Goal: Task Accomplishment & Management: Use online tool/utility

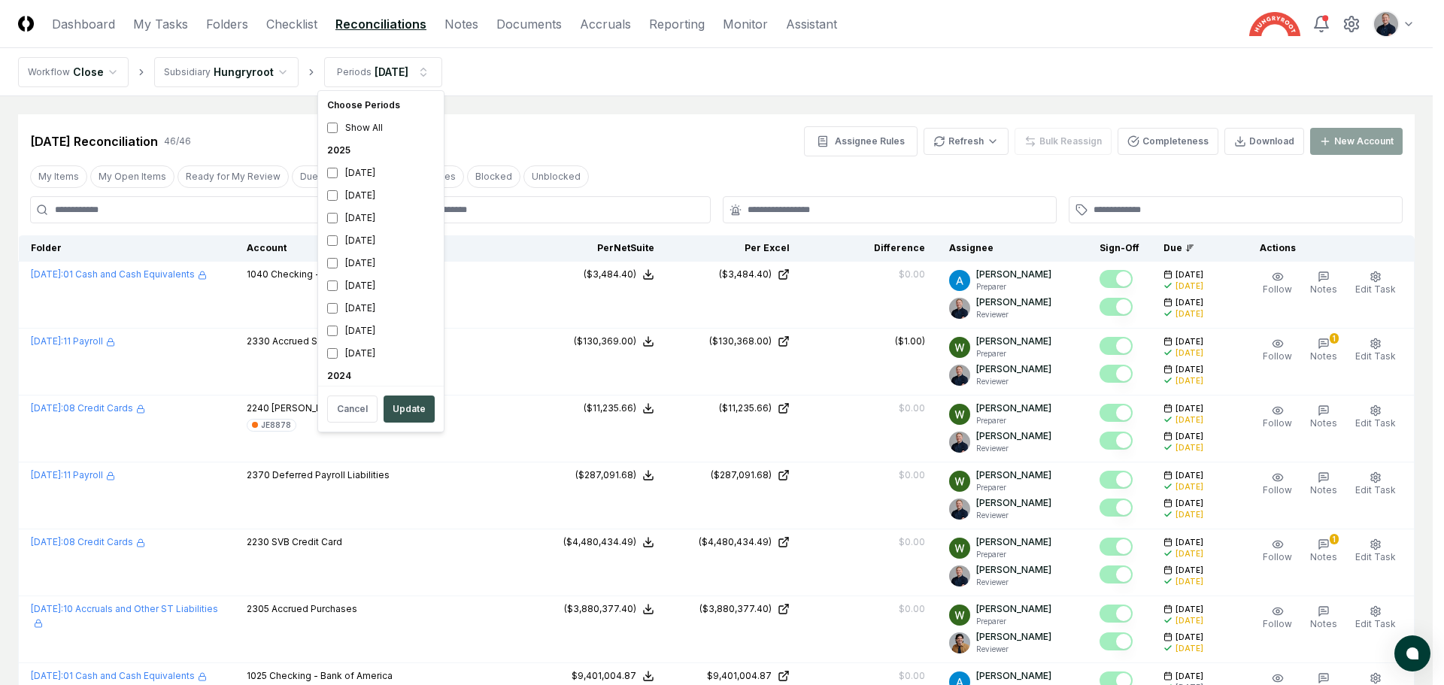
click at [396, 417] on button "Update" at bounding box center [409, 409] width 51 height 27
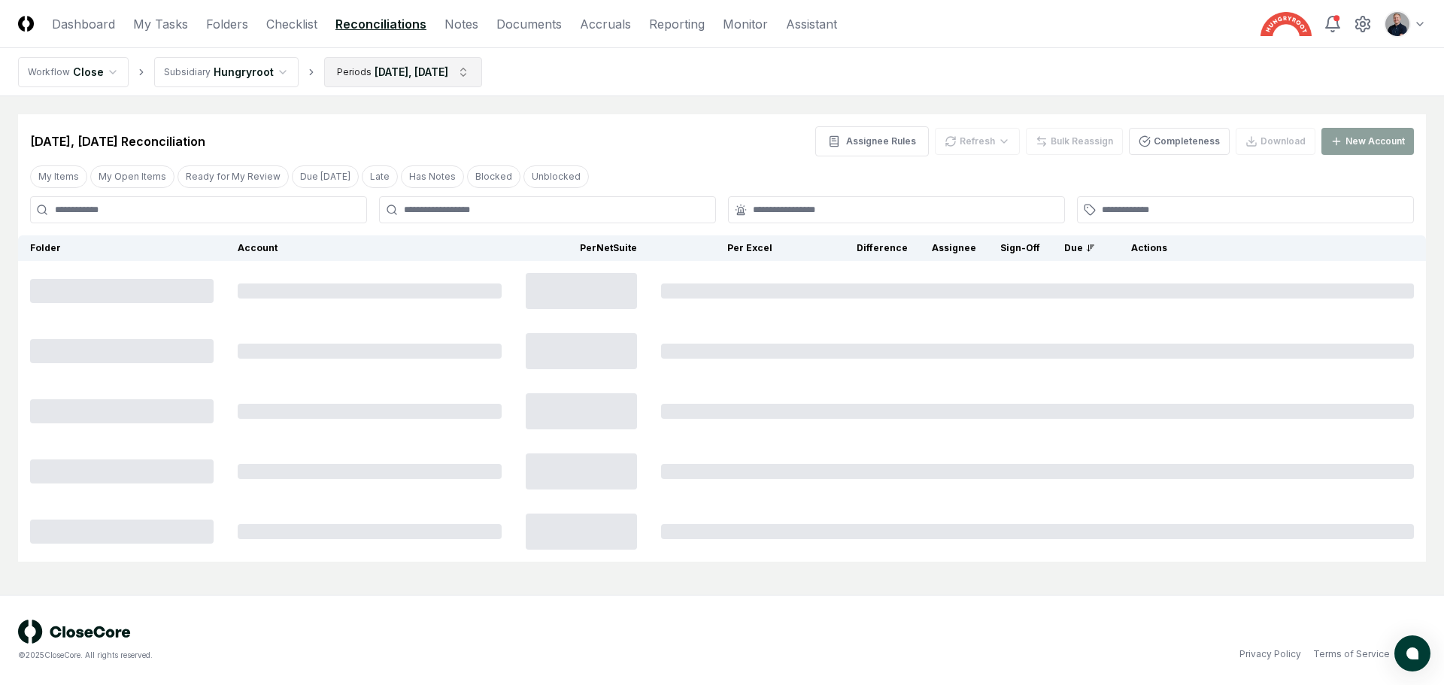
click at [425, 76] on html "CloseCore Dashboard My Tasks Folders Checklist Reconciliations Notes Documents …" at bounding box center [722, 342] width 1444 height 685
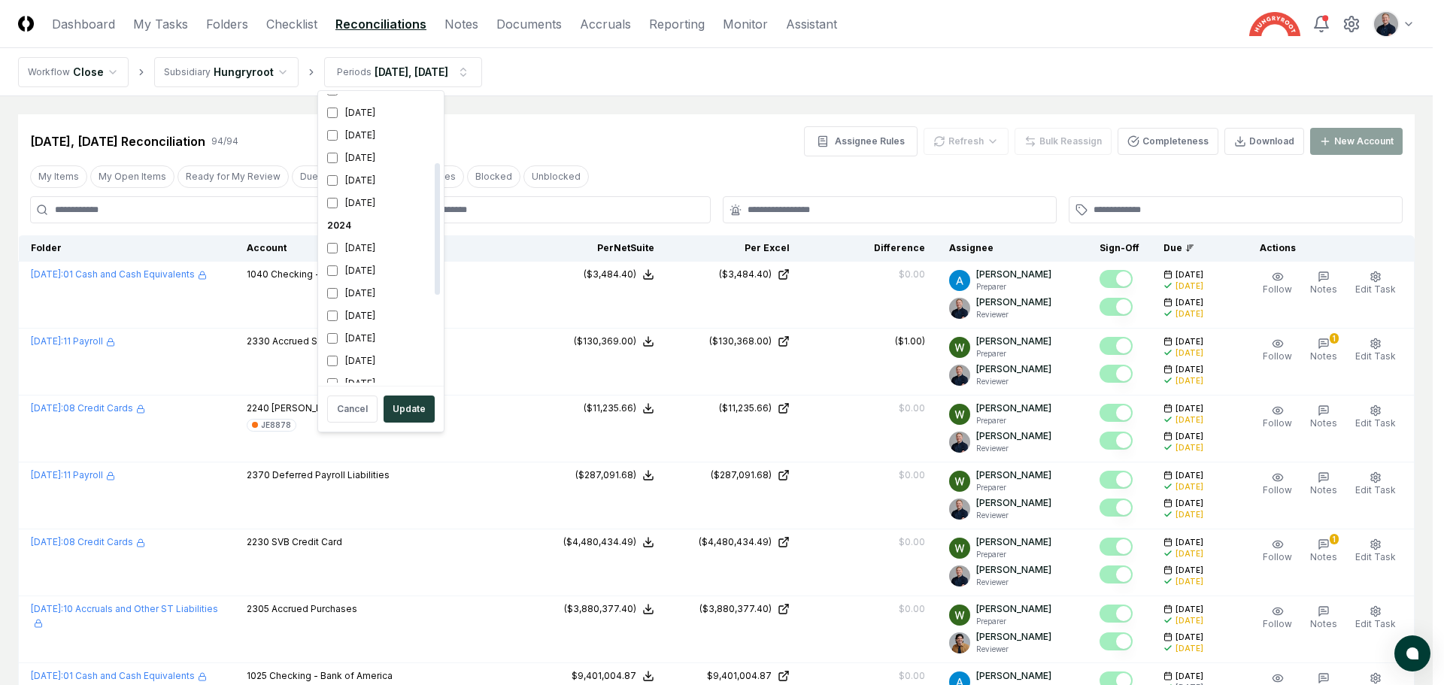
scroll to position [162, 0]
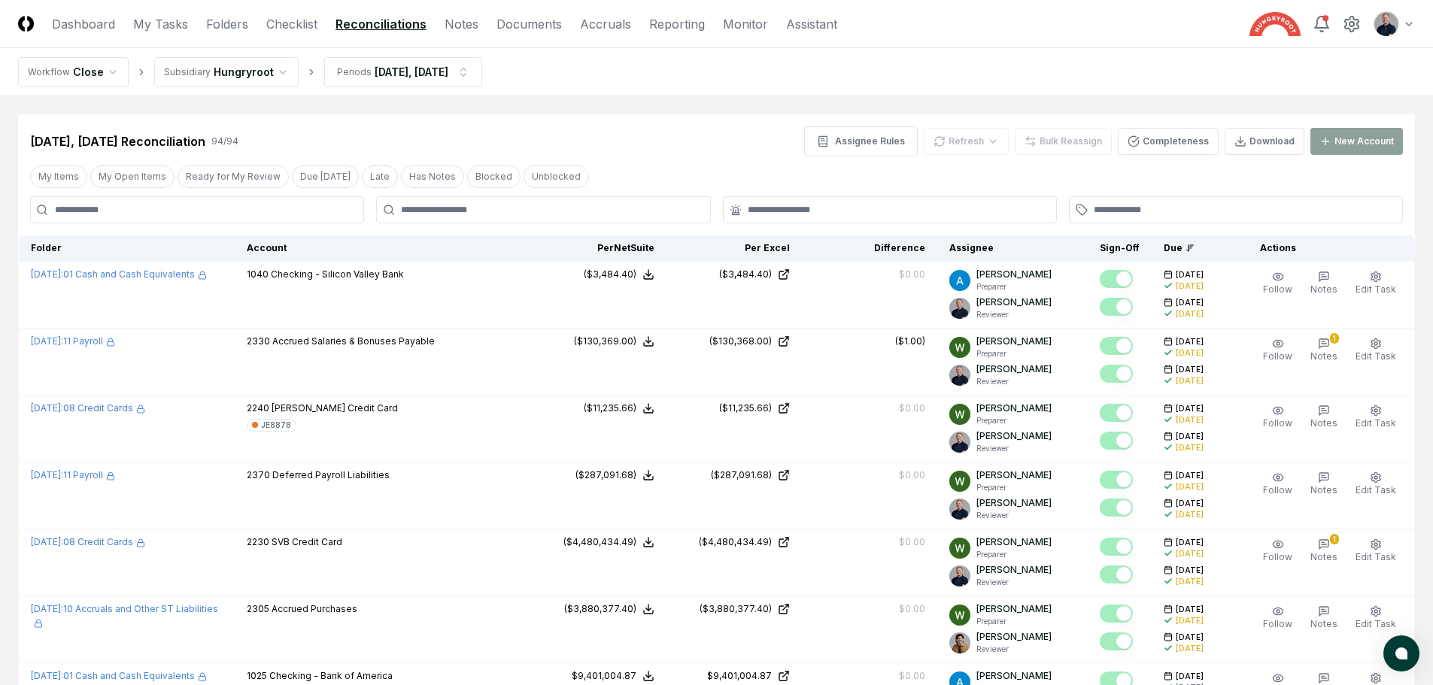
click at [489, 53] on nav "Workflow Close Subsidiary Hungryroot Periods [DATE], [DATE]" at bounding box center [716, 72] width 1433 height 48
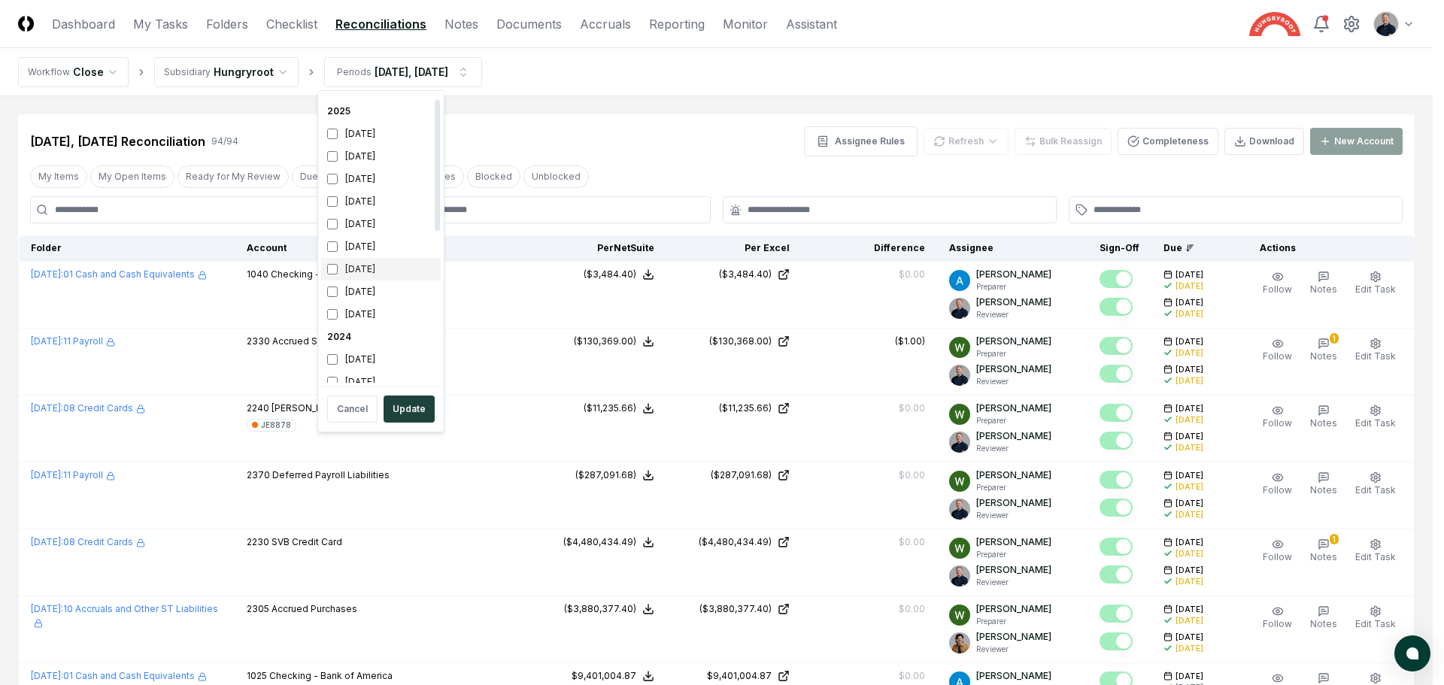
scroll to position [75, 0]
click at [391, 406] on button "Update" at bounding box center [409, 409] width 51 height 27
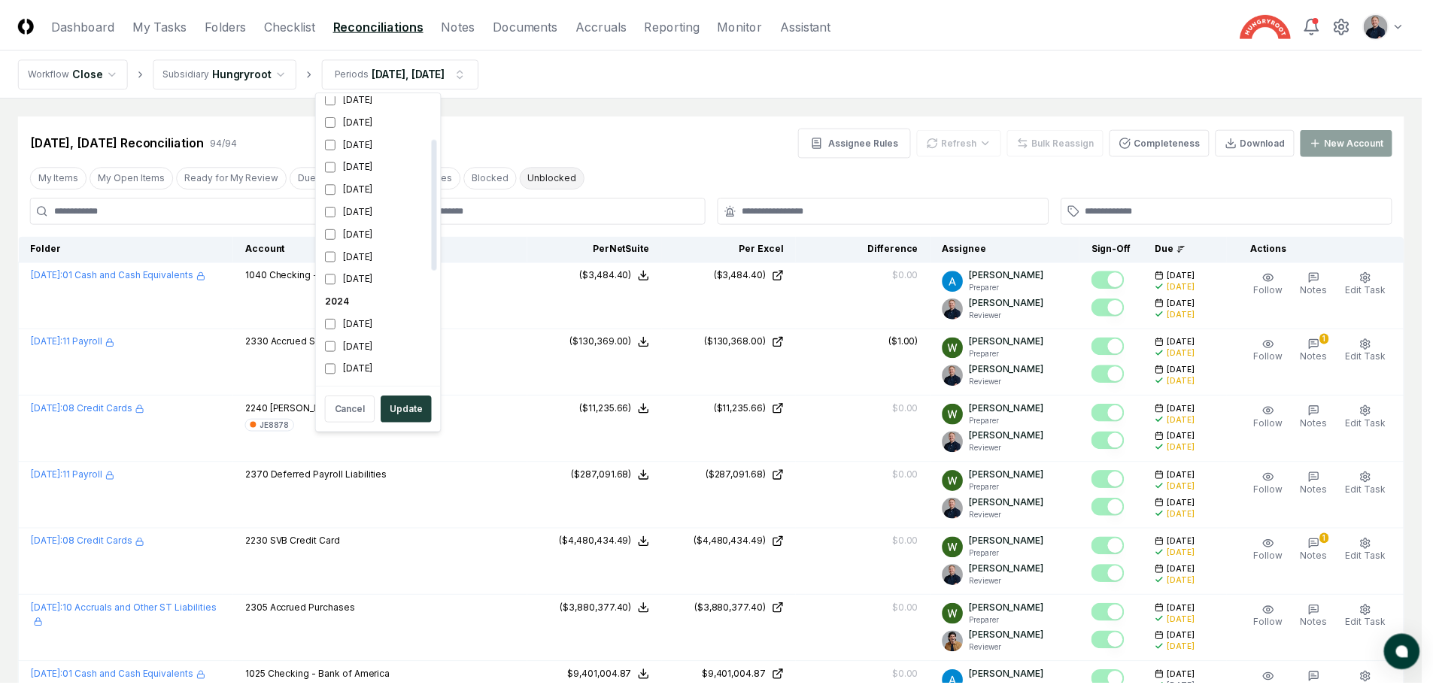
scroll to position [95, 0]
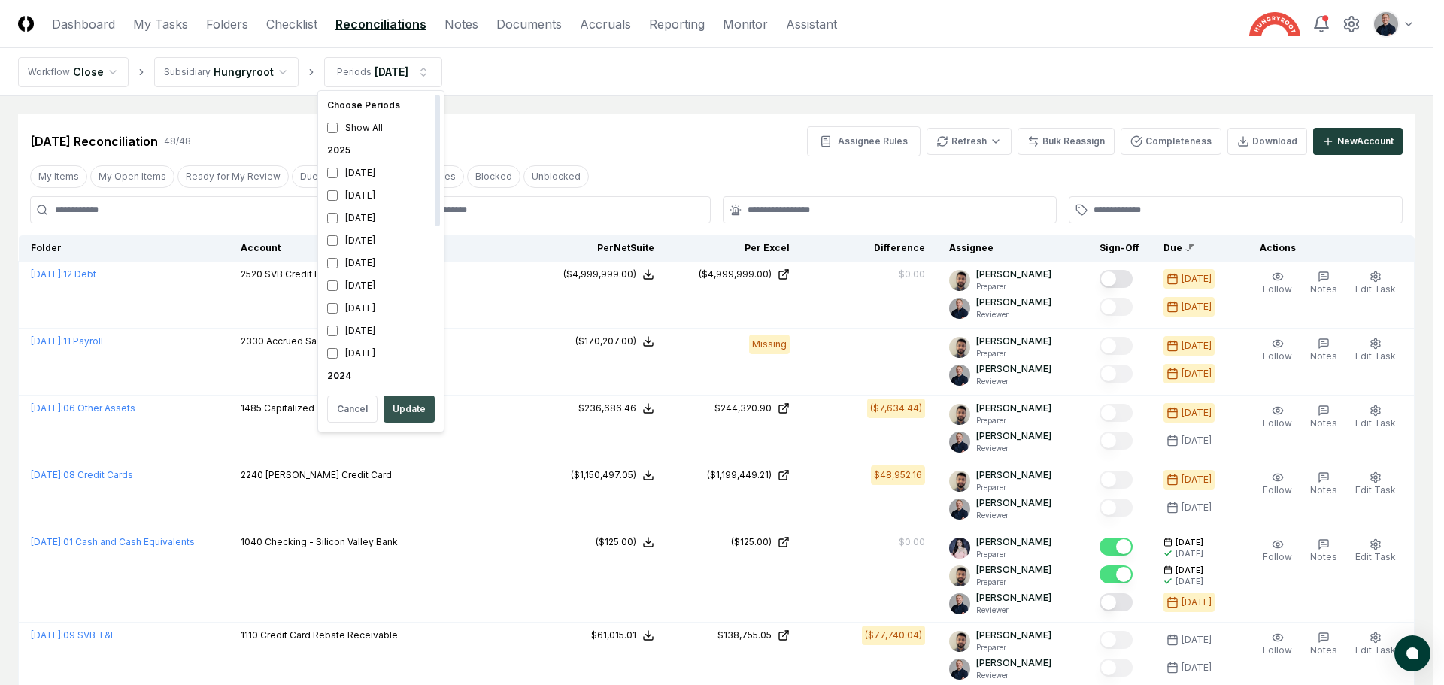
click at [409, 397] on button "Update" at bounding box center [409, 409] width 51 height 27
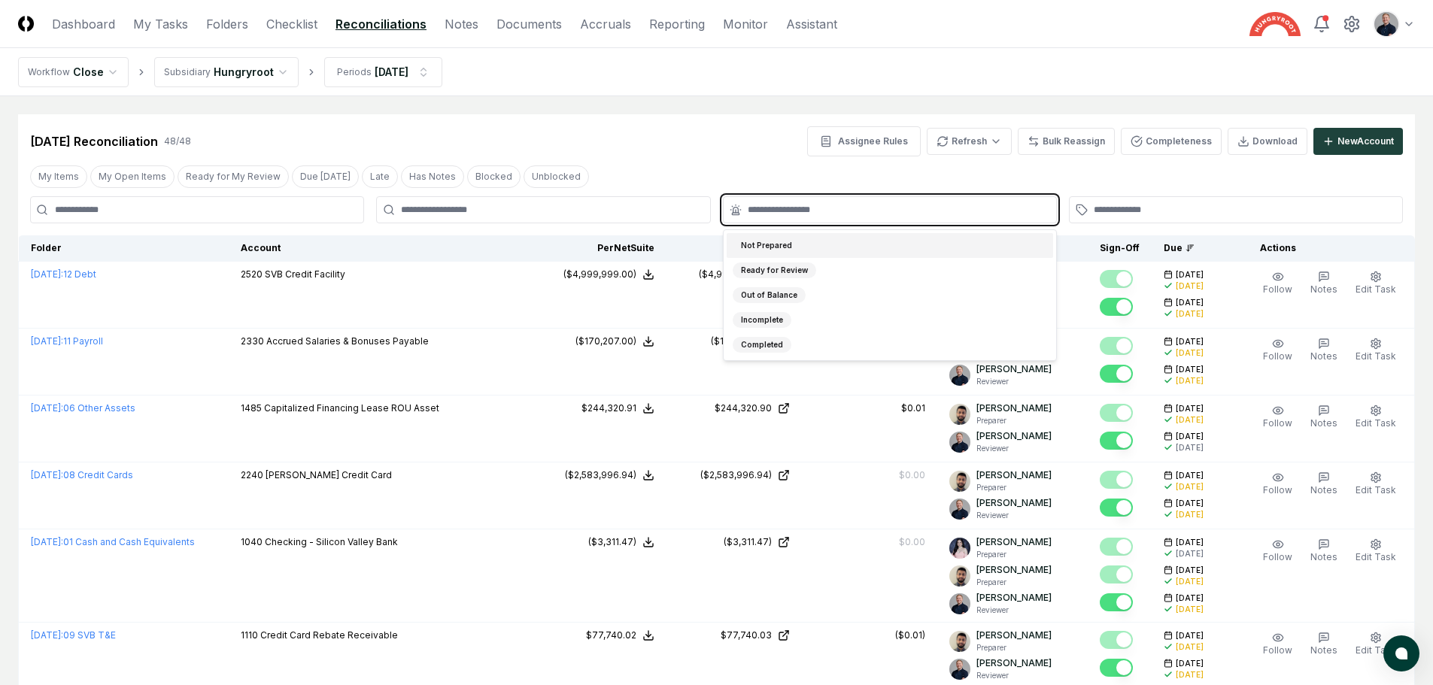
click at [884, 204] on input "text" at bounding box center [897, 210] width 299 height 14
click at [805, 253] on div "Not Prepared" at bounding box center [890, 245] width 326 height 25
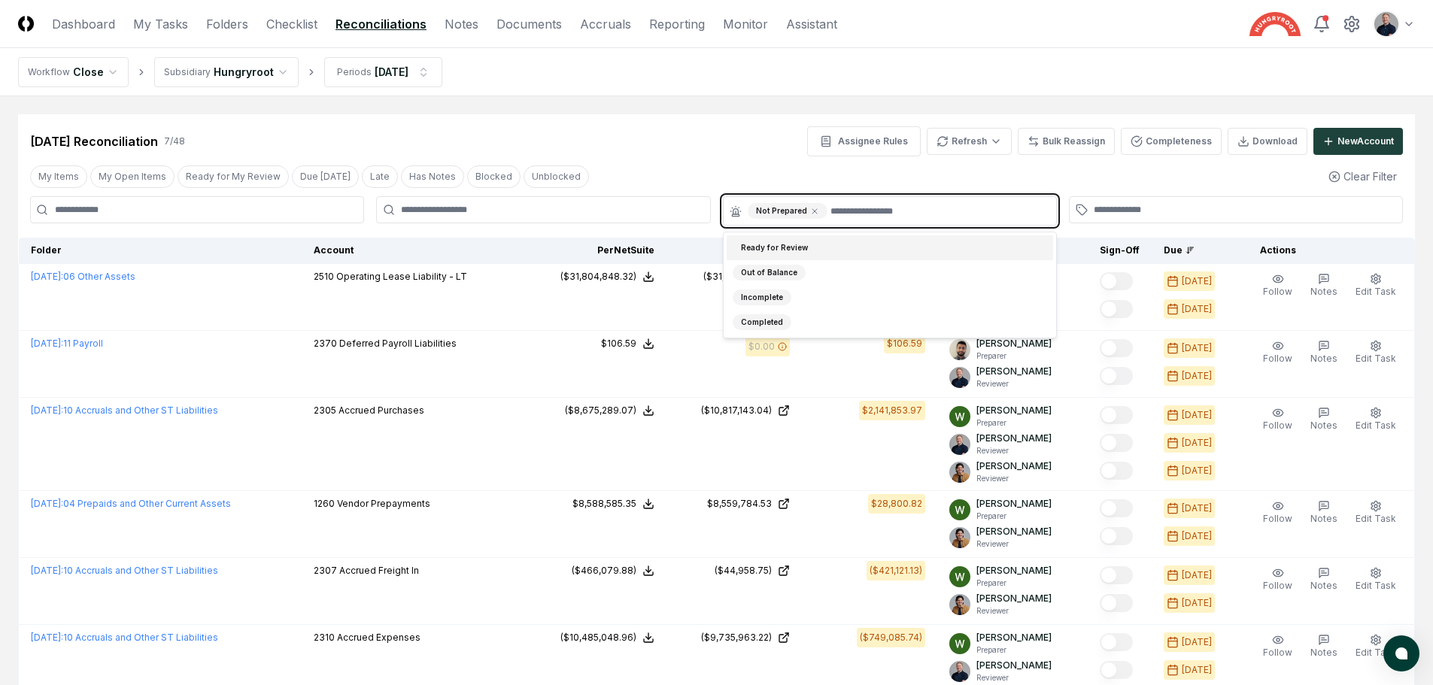
click at [805, 258] on div "Ready for Review" at bounding box center [890, 247] width 326 height 25
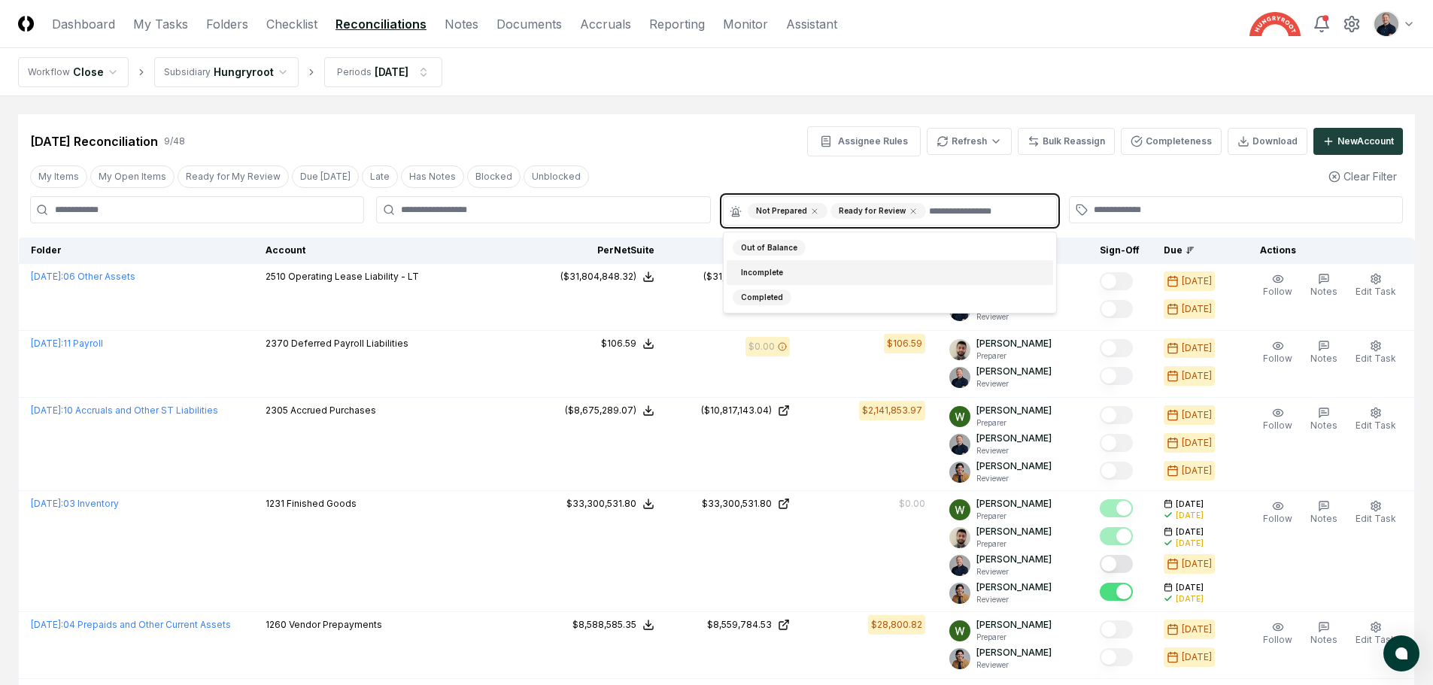
click at [800, 262] on div "Incomplete" at bounding box center [890, 272] width 326 height 25
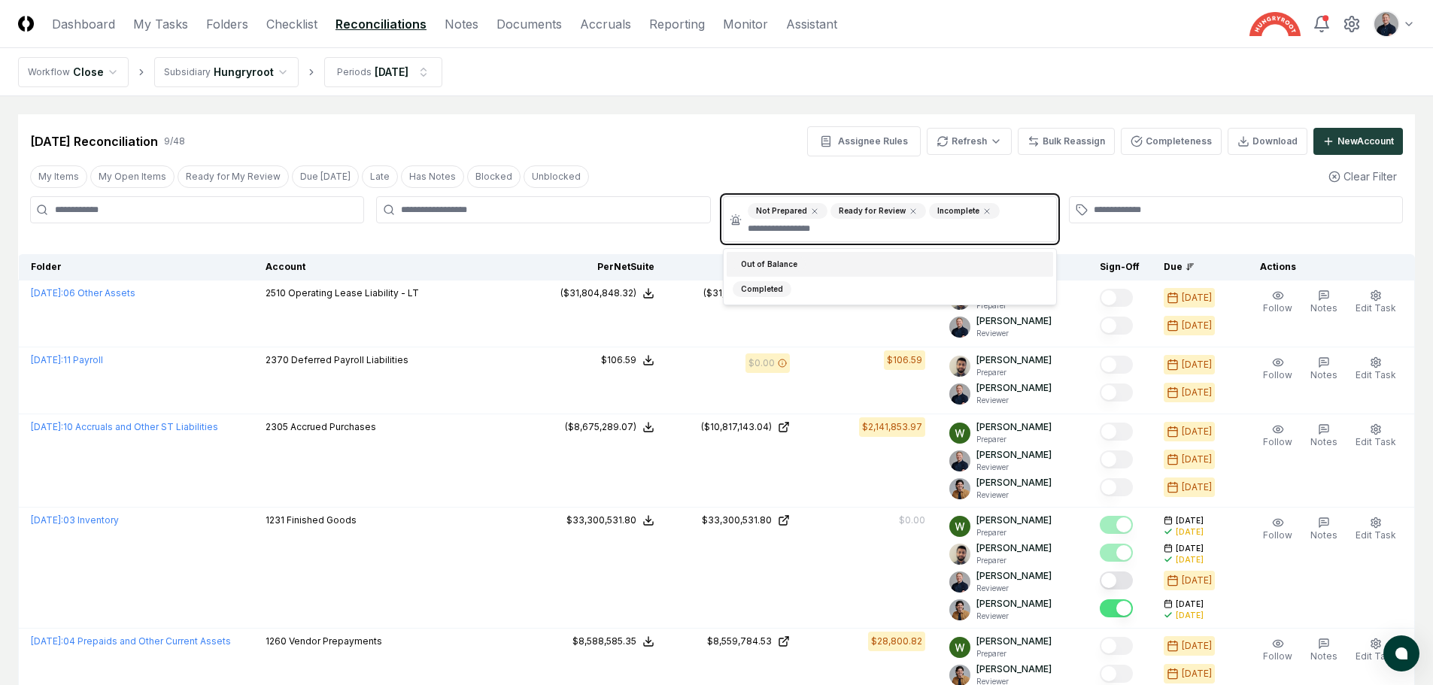
click at [801, 255] on div "Out of Balance" at bounding box center [890, 264] width 326 height 25
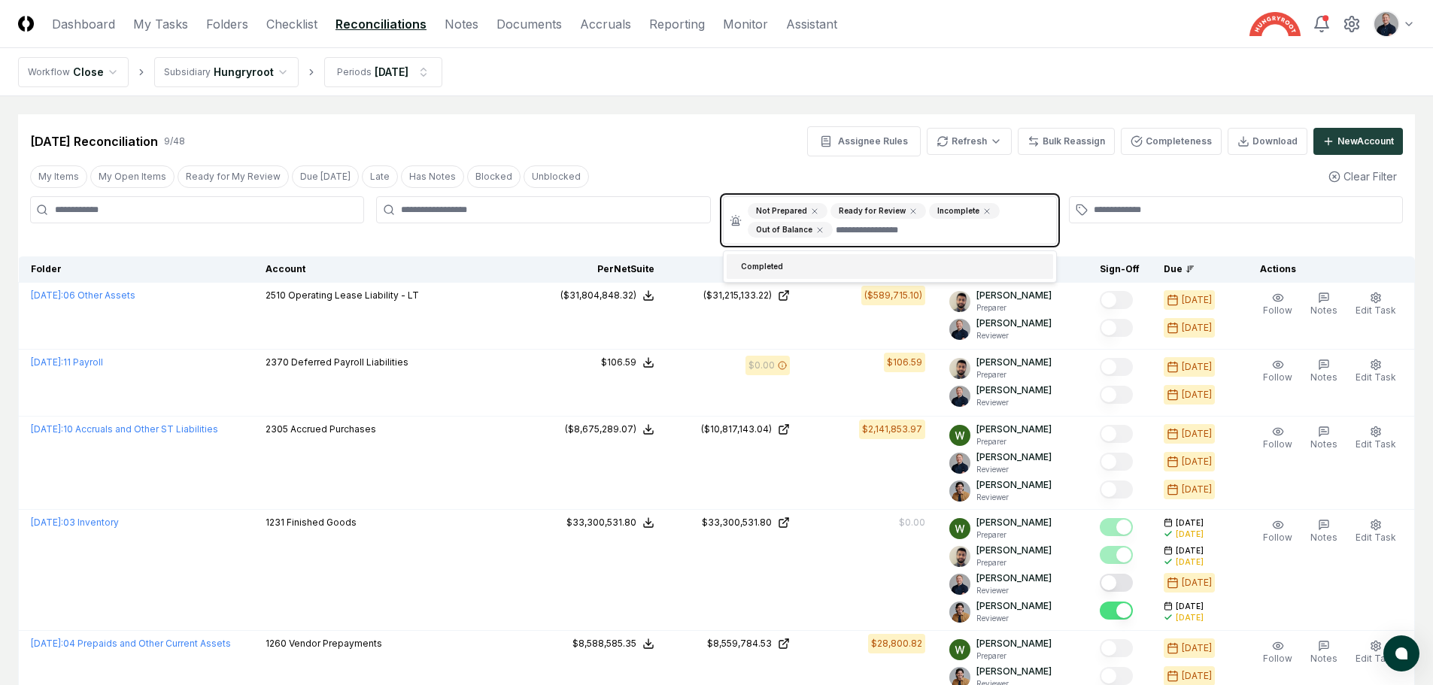
click at [794, 273] on div "Completed" at bounding box center [890, 266] width 326 height 25
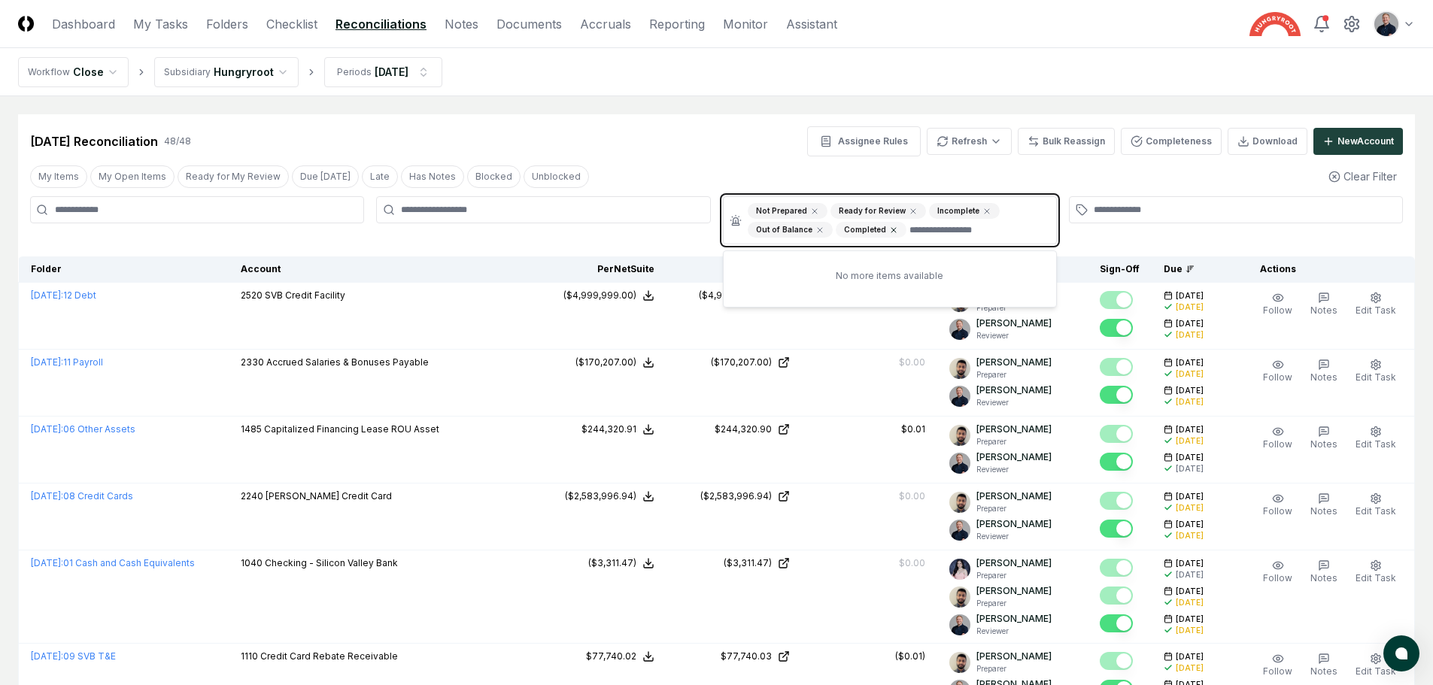
click at [891, 229] on icon at bounding box center [893, 230] width 5 height 5
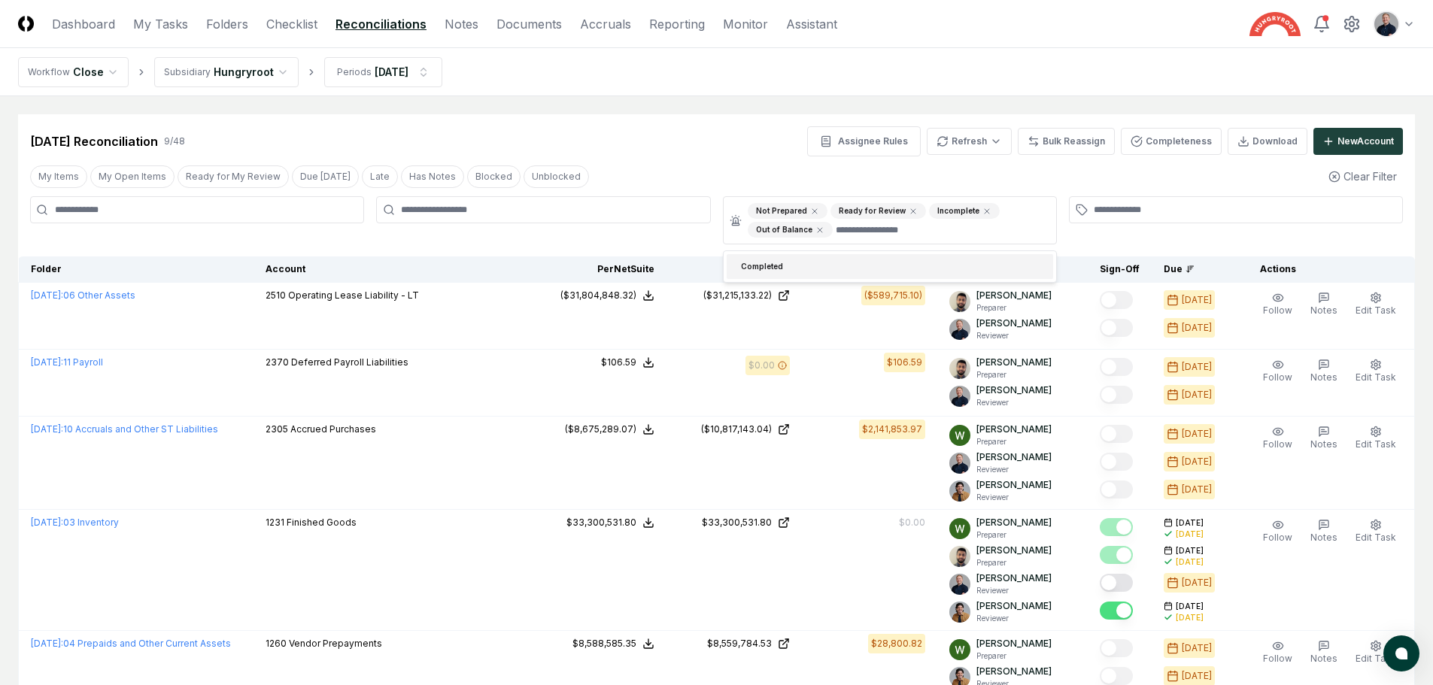
click at [789, 142] on div "[DATE] Reconciliation 9 / 48 Assignee Rules Refresh Bulk Reassign Completeness …" at bounding box center [716, 141] width 1373 height 30
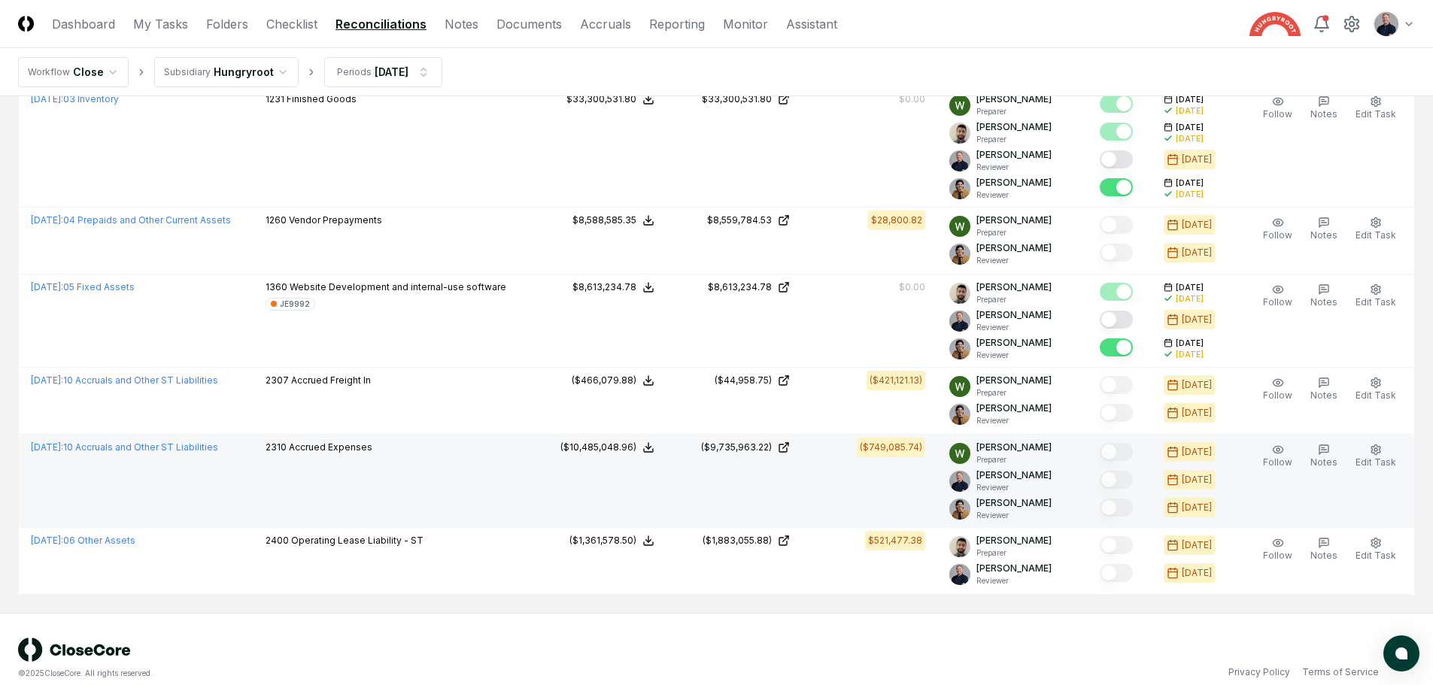
scroll to position [441, 0]
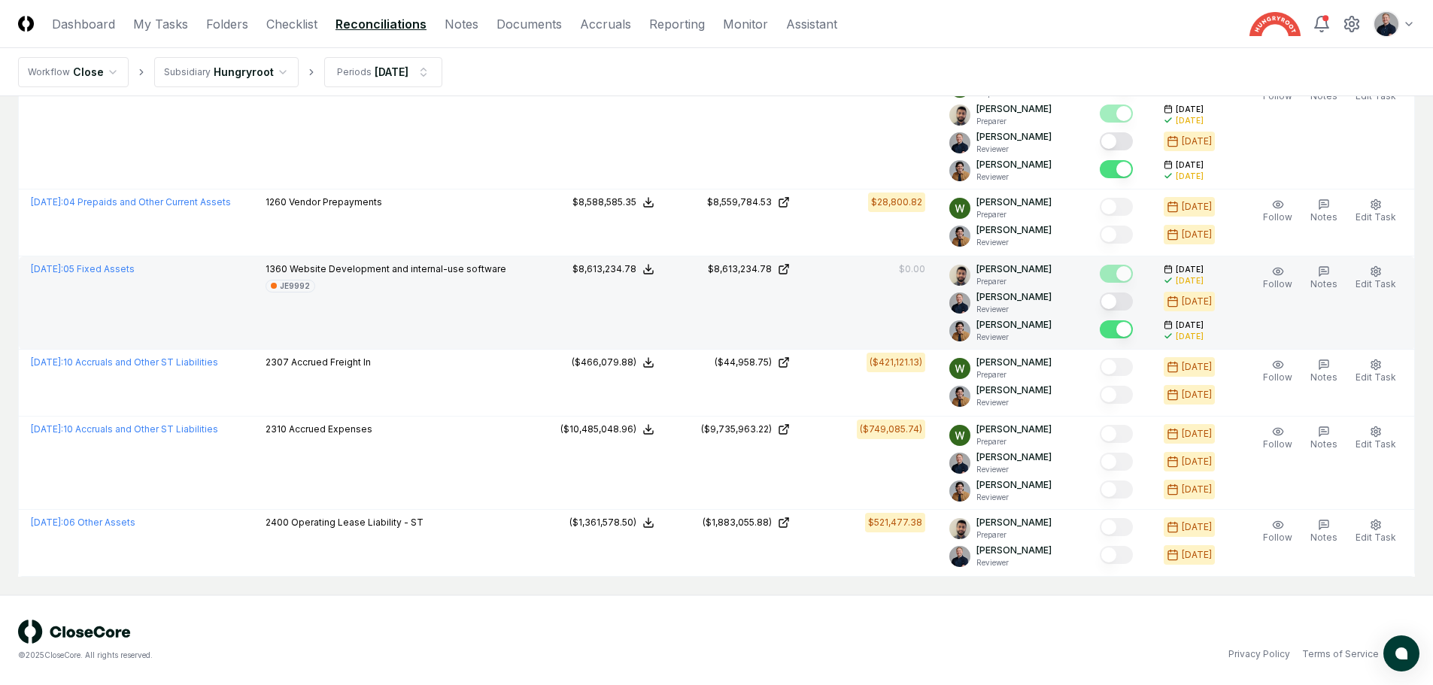
click at [1121, 298] on button "Mark complete" at bounding box center [1116, 302] width 33 height 18
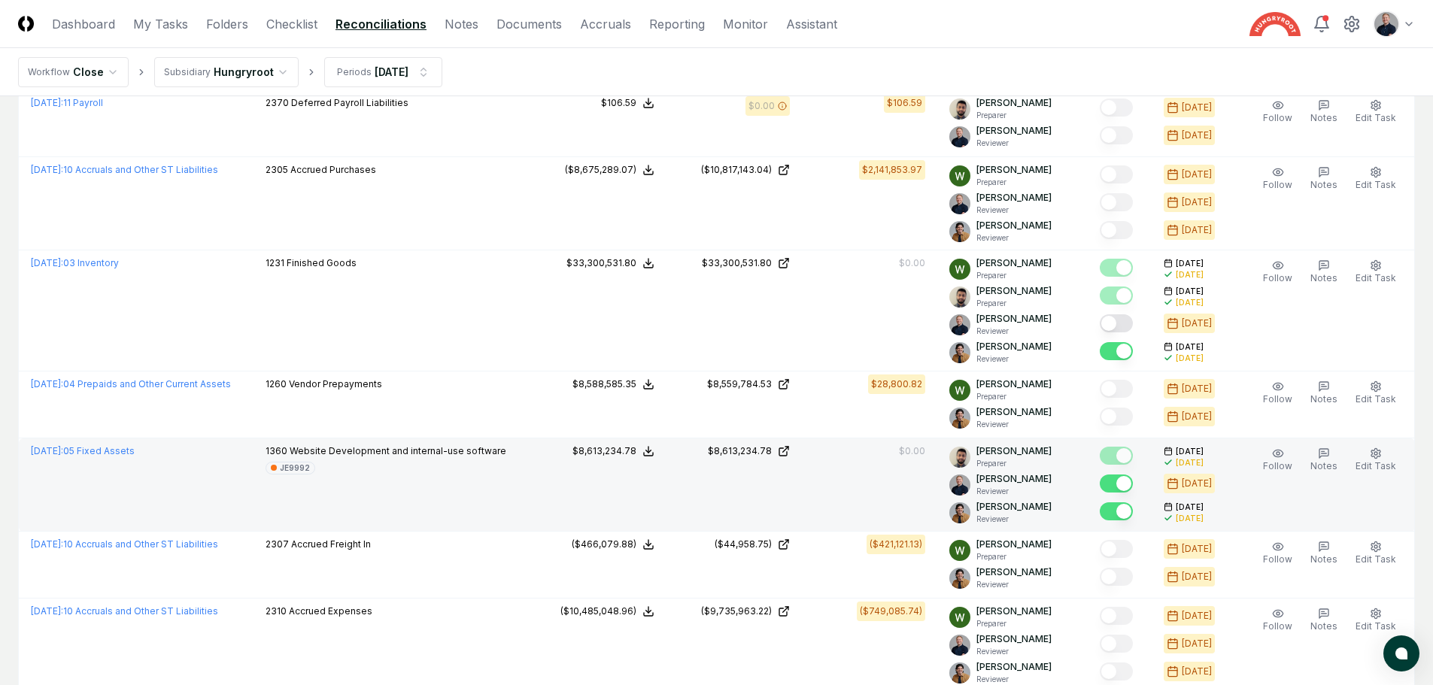
scroll to position [216, 0]
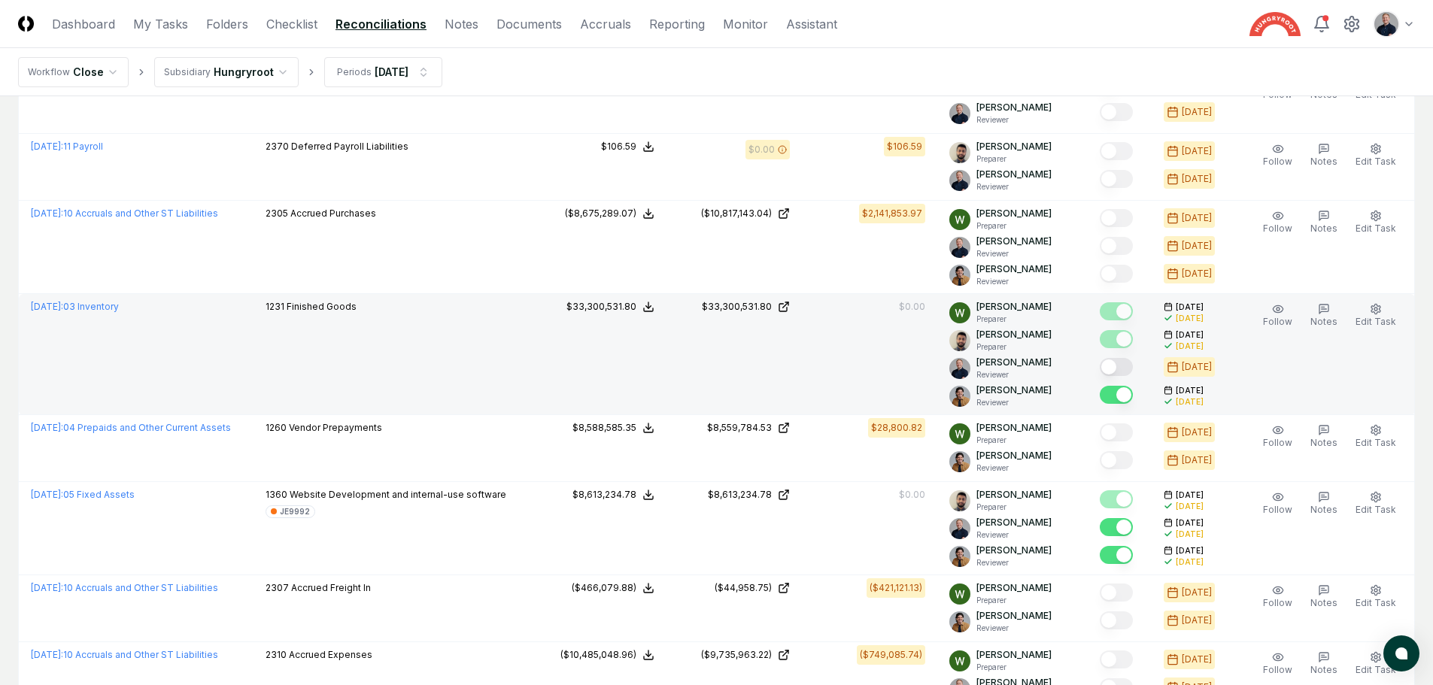
click at [1121, 364] on button "Mark complete" at bounding box center [1116, 367] width 33 height 18
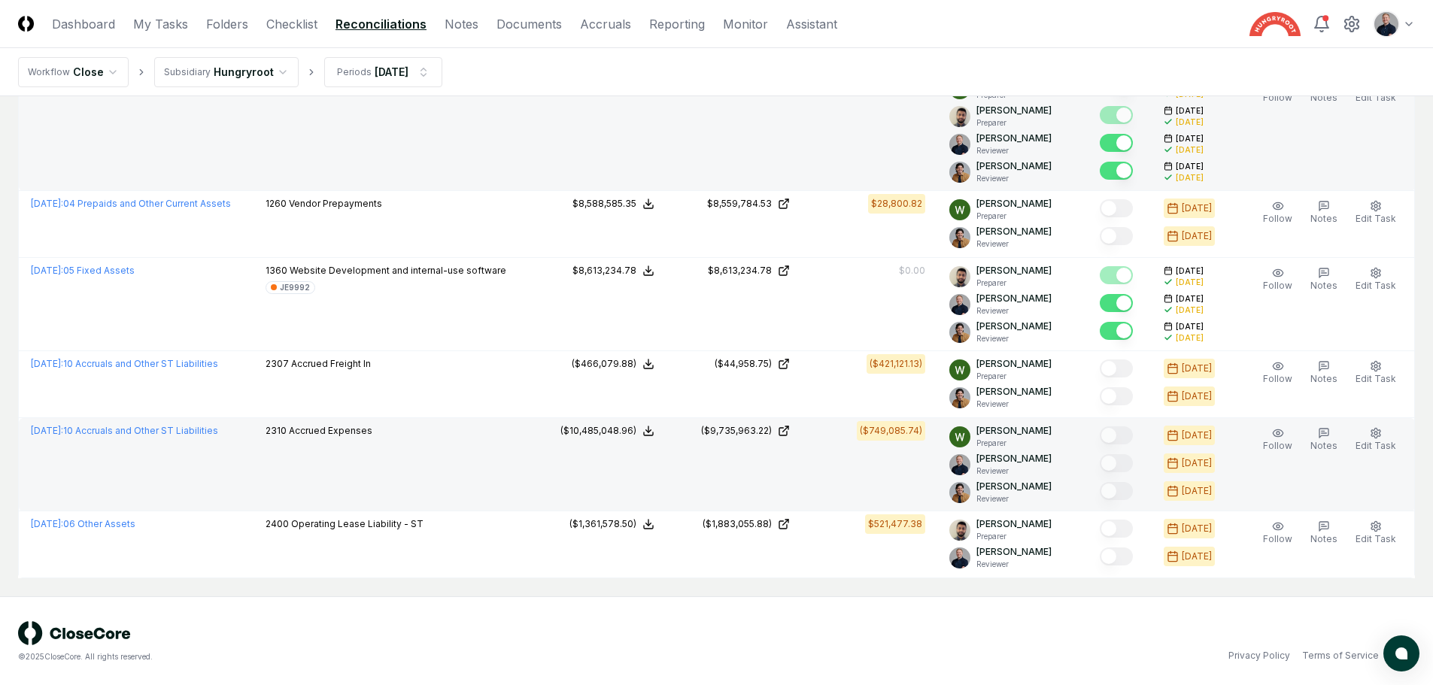
scroll to position [441, 0]
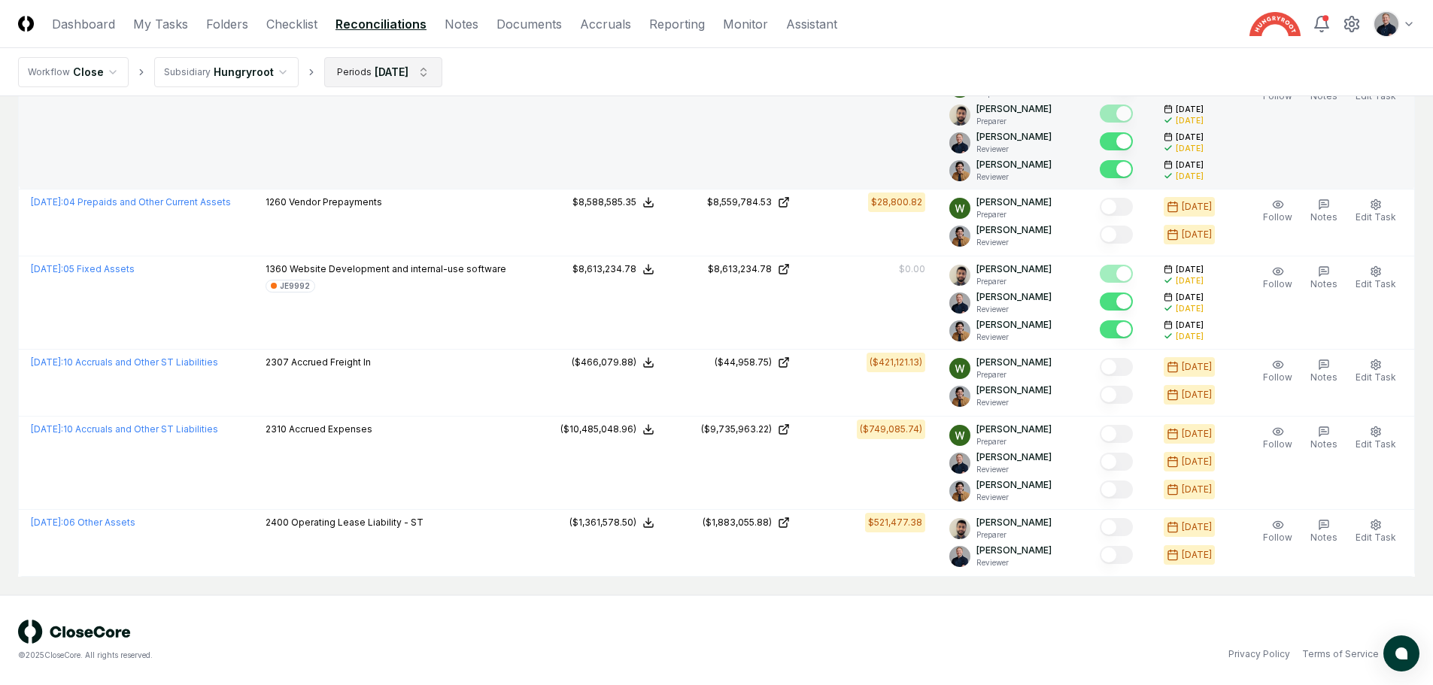
click at [402, 77] on html "CloseCore Dashboard My Tasks Folders Checklist Reconciliations Notes Documents …" at bounding box center [716, 122] width 1433 height 1127
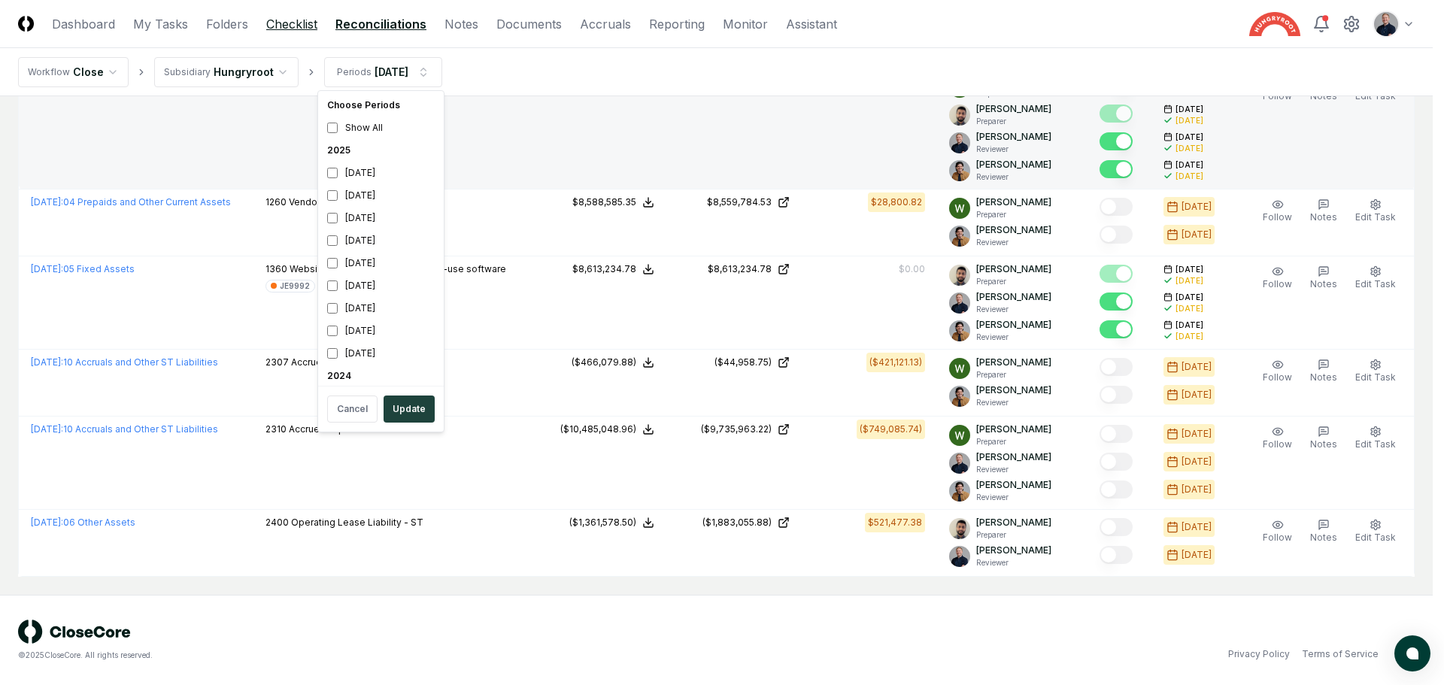
click at [291, 24] on html "CloseCore Dashboard My Tasks Folders Checklist Reconciliations Notes Documents …" at bounding box center [722, 122] width 1444 height 1127
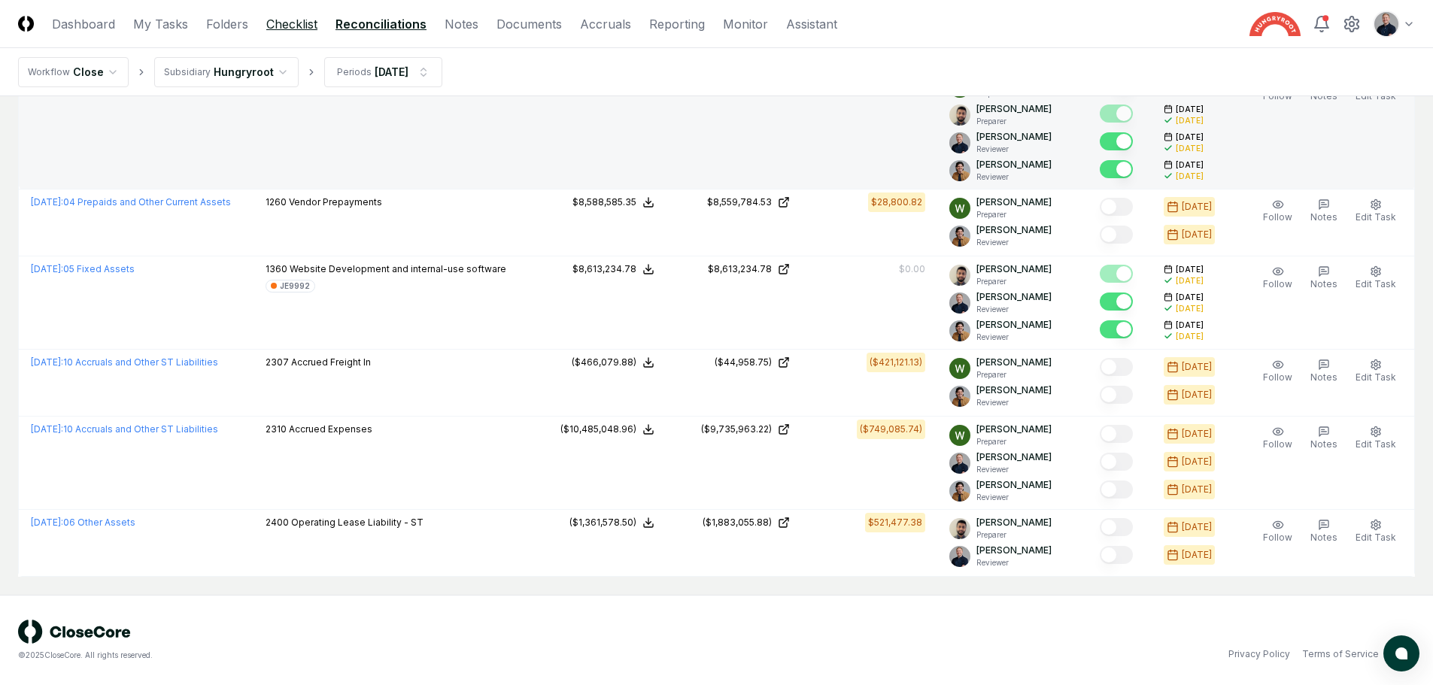
click at [291, 24] on link "Checklist" at bounding box center [291, 24] width 51 height 18
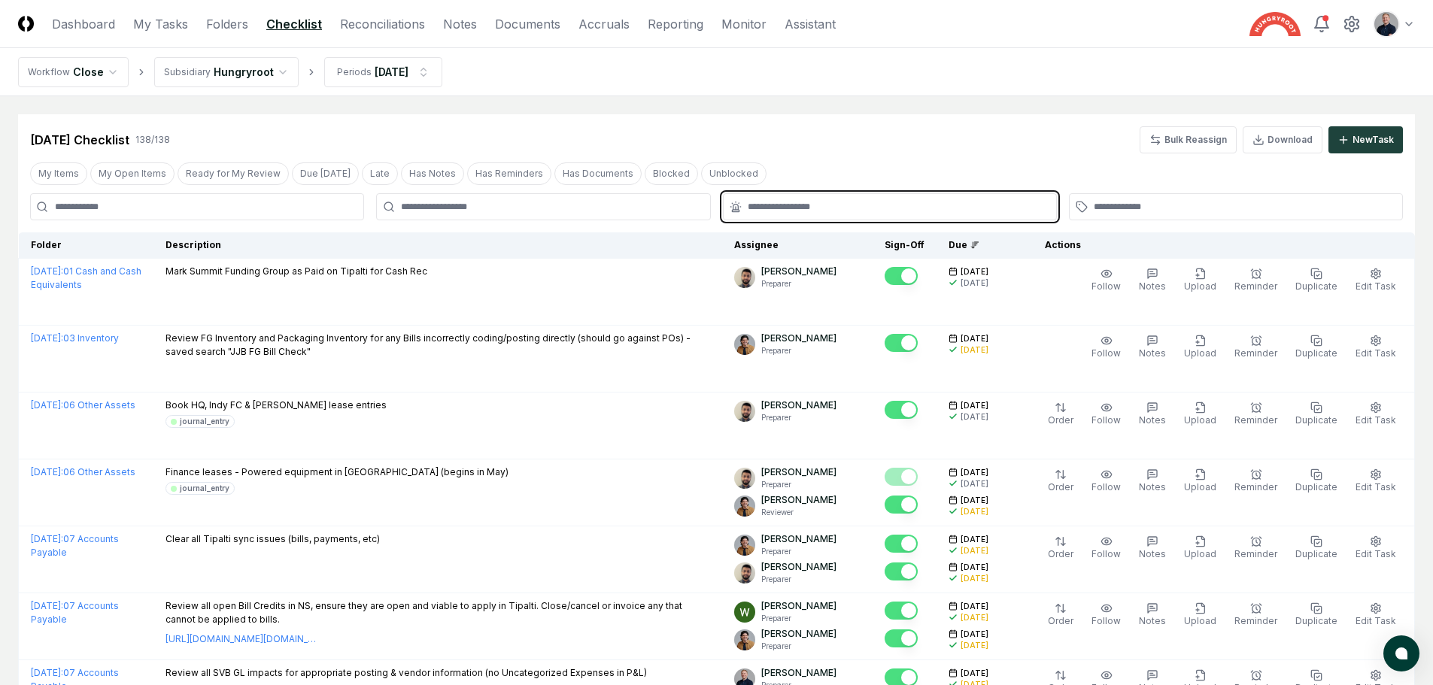
click at [796, 208] on input "text" at bounding box center [897, 207] width 299 height 14
click at [787, 238] on div "Not Prepared" at bounding box center [767, 243] width 68 height 16
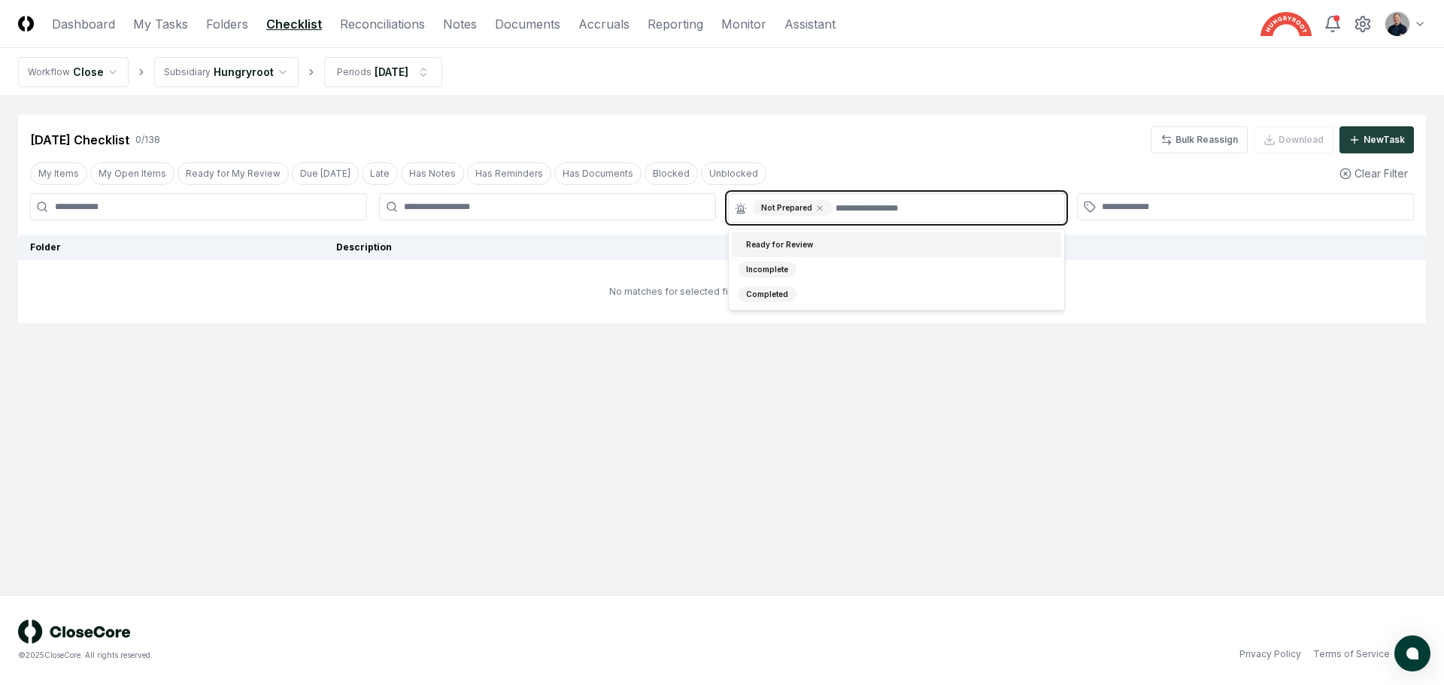
click at [785, 246] on div "Ready for Review" at bounding box center [779, 245] width 83 height 16
click at [785, 247] on div "Incomplete" at bounding box center [767, 245] width 59 height 16
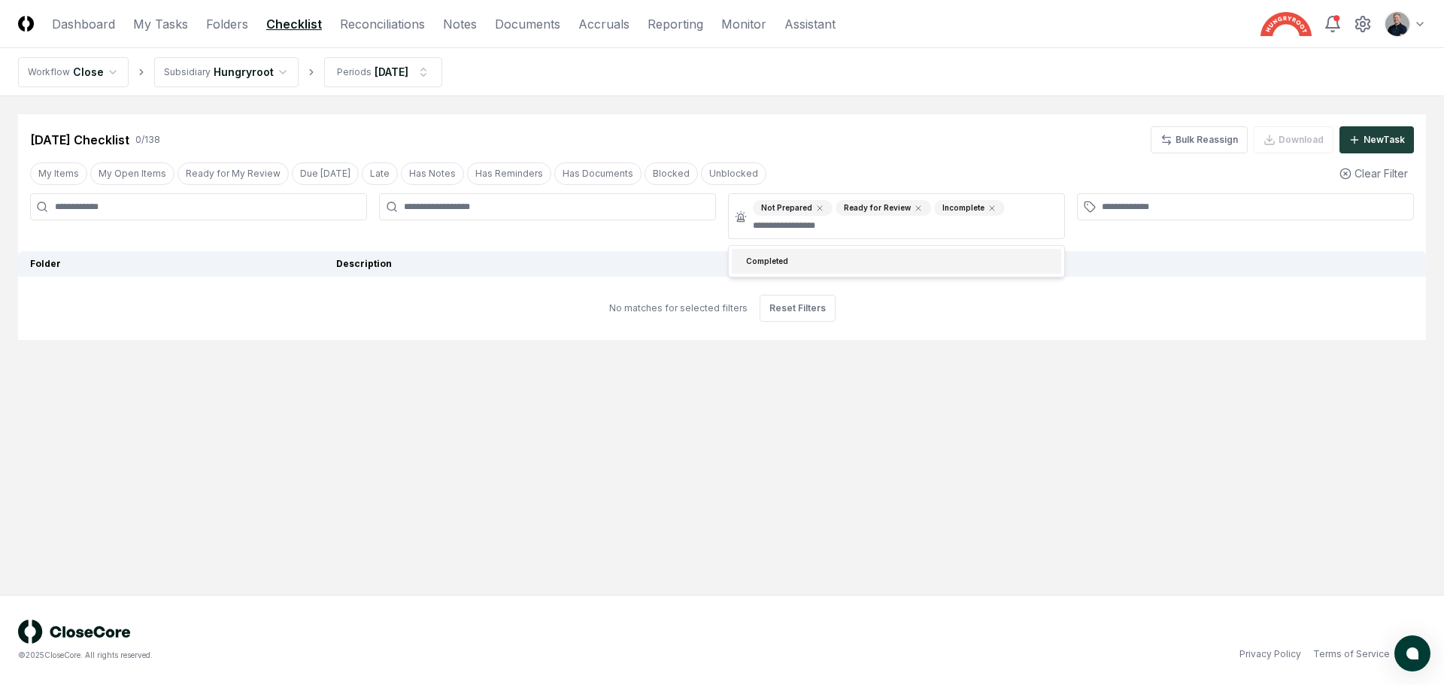
click at [851, 98] on main "Cancel Reassign [DATE] Checklist 0 / 138 Bulk Reassign Download New Task My Ite…" at bounding box center [722, 345] width 1444 height 499
click at [384, 67] on html "CloseCore Dashboard My Tasks Folders Checklist Reconciliations Notes Documents …" at bounding box center [722, 342] width 1444 height 685
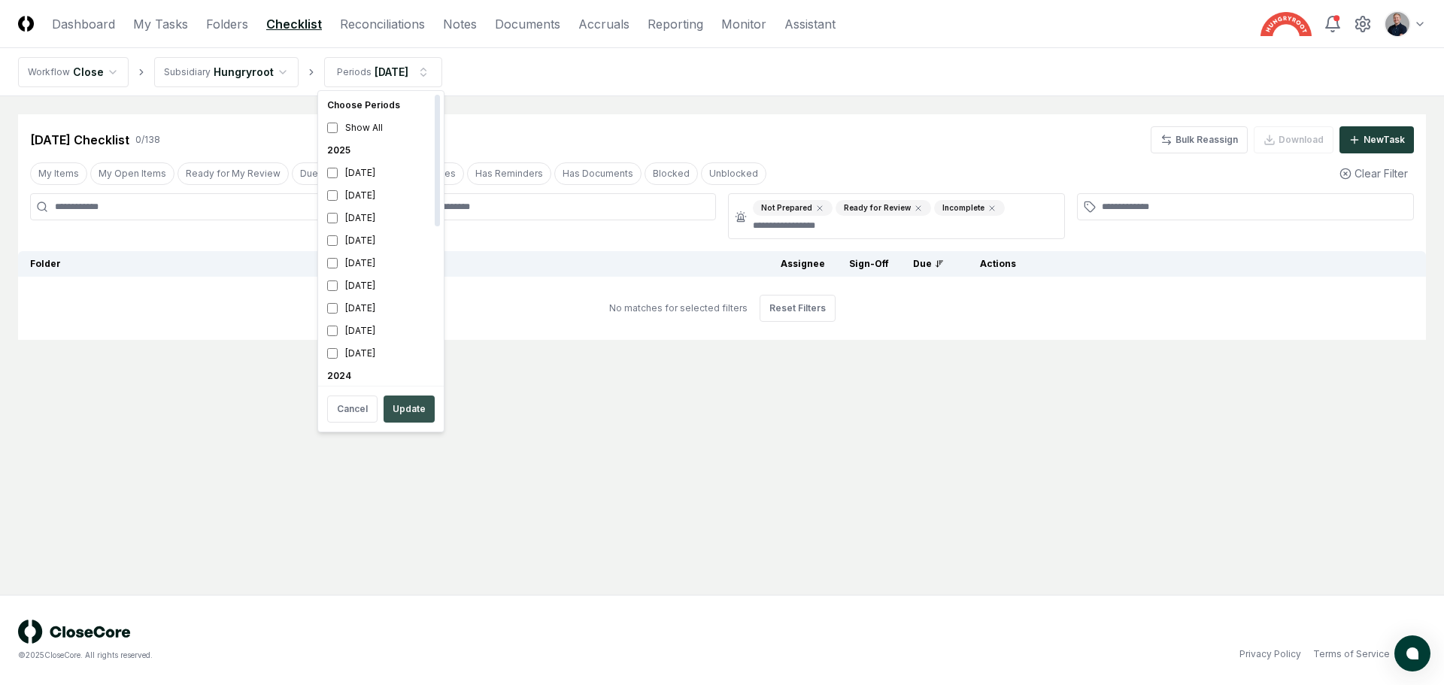
click at [423, 414] on button "Update" at bounding box center [409, 409] width 51 height 27
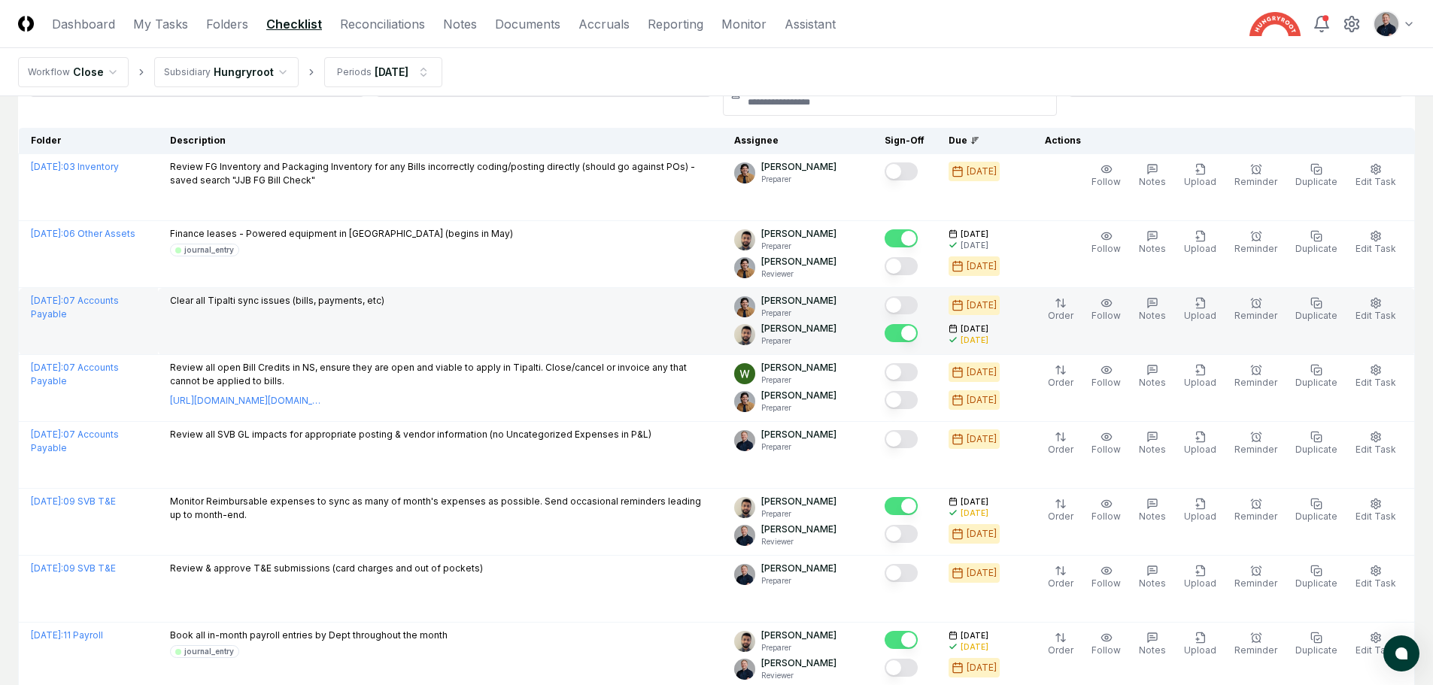
scroll to position [150, 0]
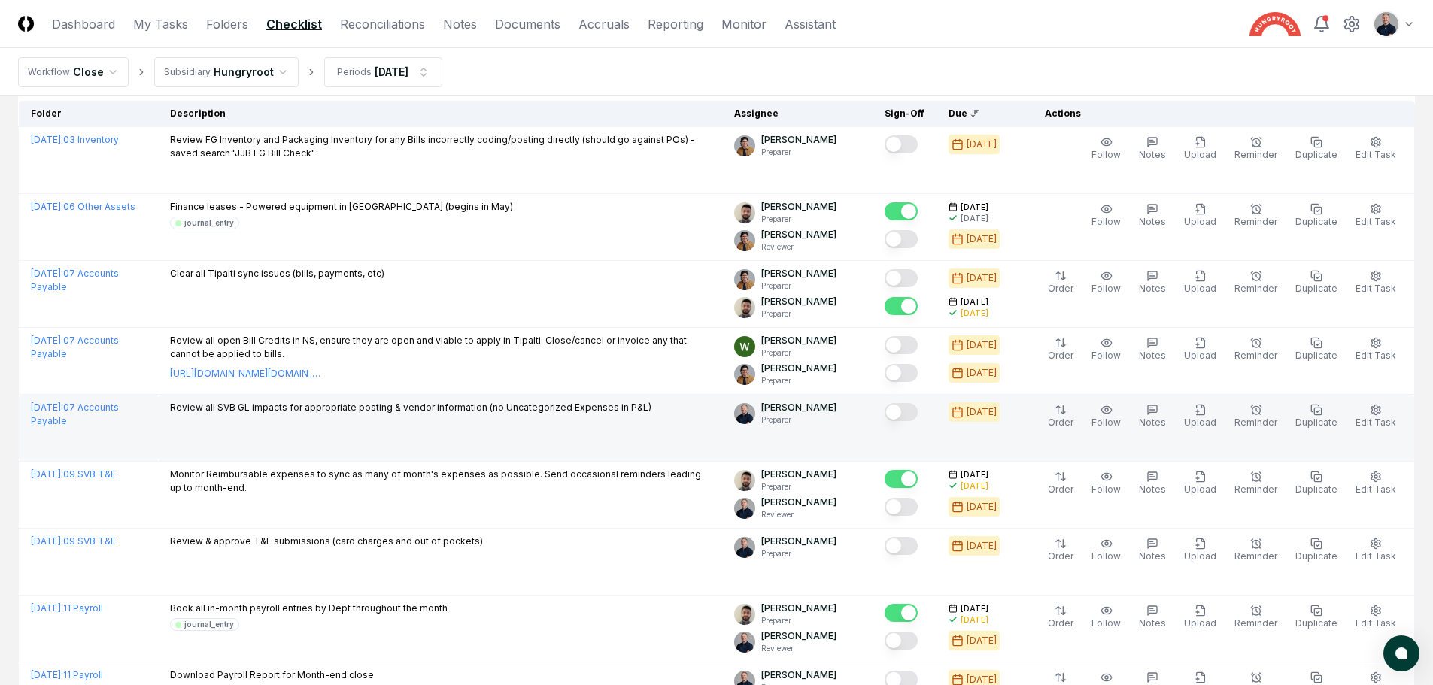
click at [918, 411] on button "Mark complete" at bounding box center [900, 412] width 33 height 18
